Goal: Transaction & Acquisition: Purchase product/service

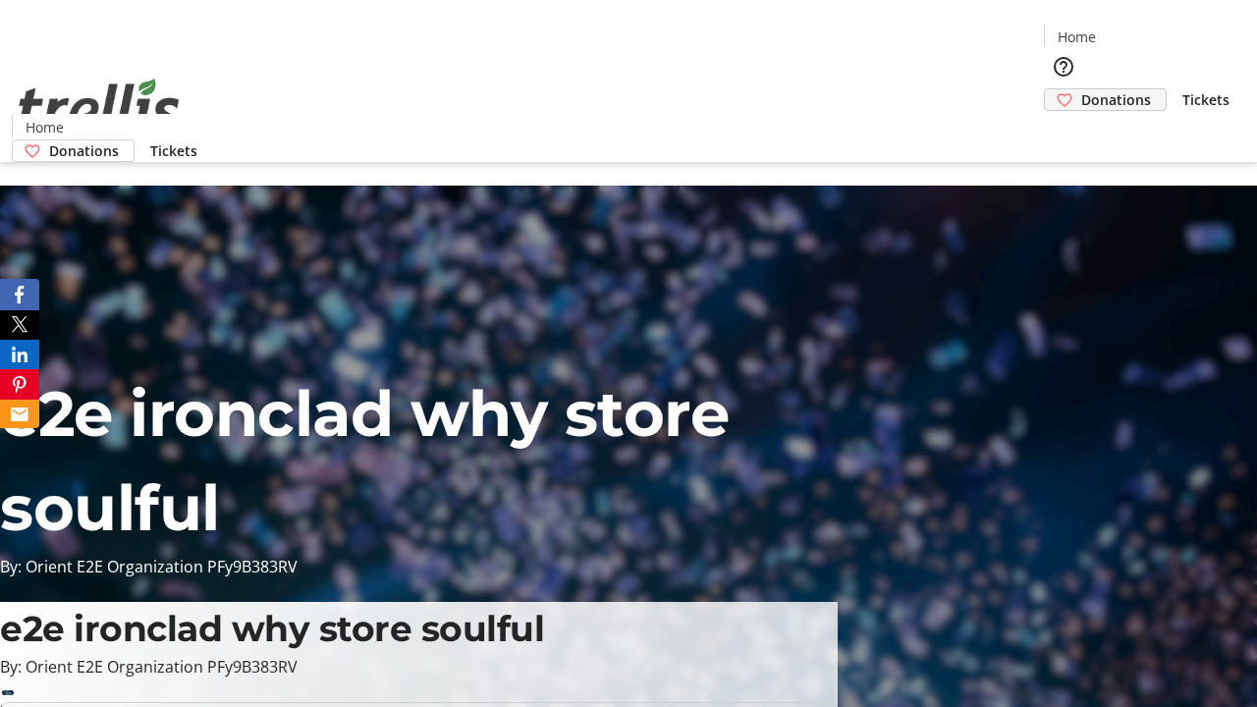
click at [1082, 89] on span "Donations" at bounding box center [1117, 99] width 70 height 21
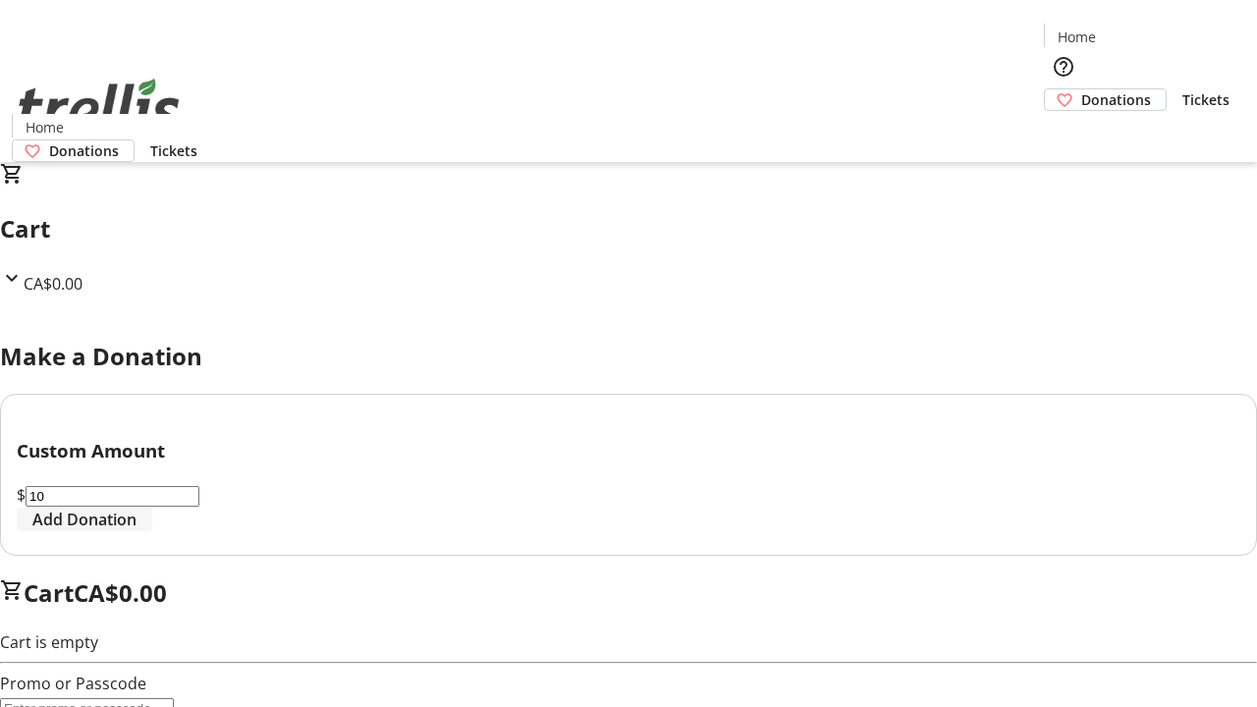
click at [137, 531] on span "Add Donation" at bounding box center [84, 520] width 104 height 24
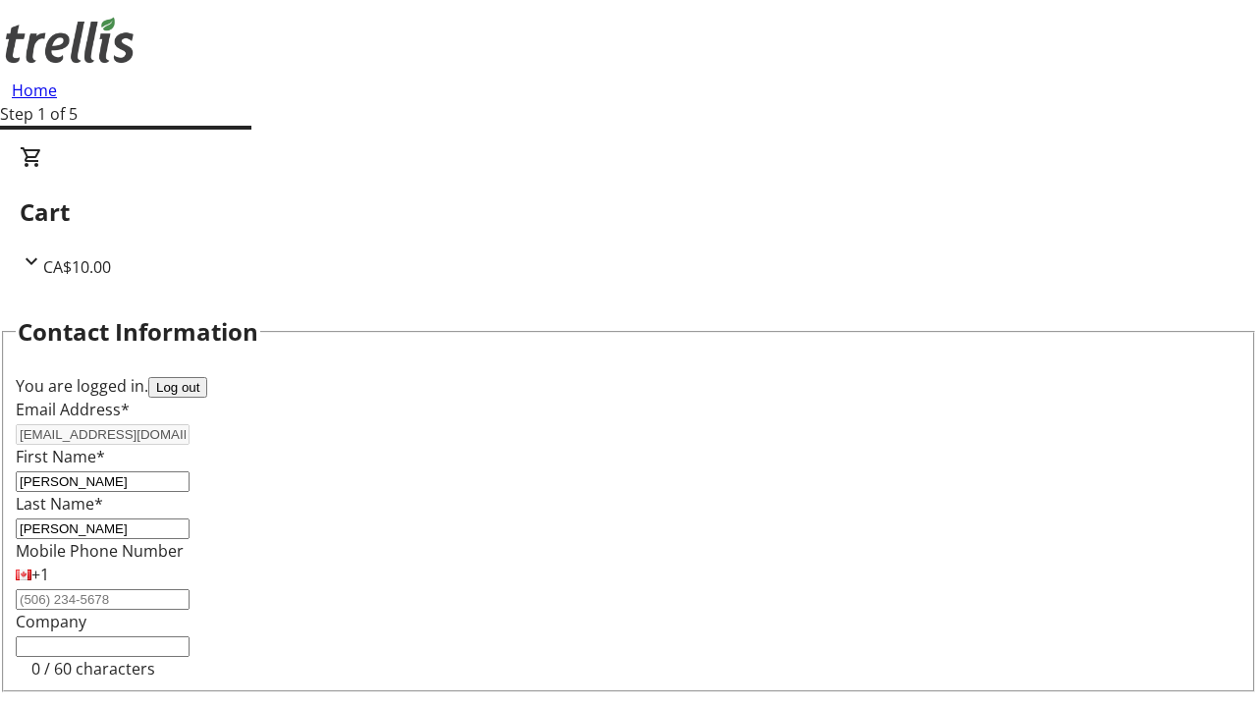
click at [207, 377] on button "Log out" at bounding box center [177, 387] width 59 height 21
